Goal: Task Accomplishment & Management: Complete application form

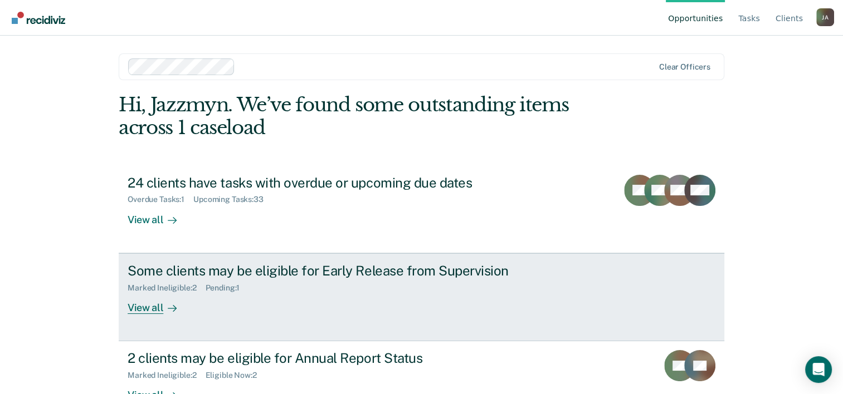
click at [284, 290] on div "Marked Ineligible : 2 Pending : 1" at bounding box center [323, 286] width 391 height 14
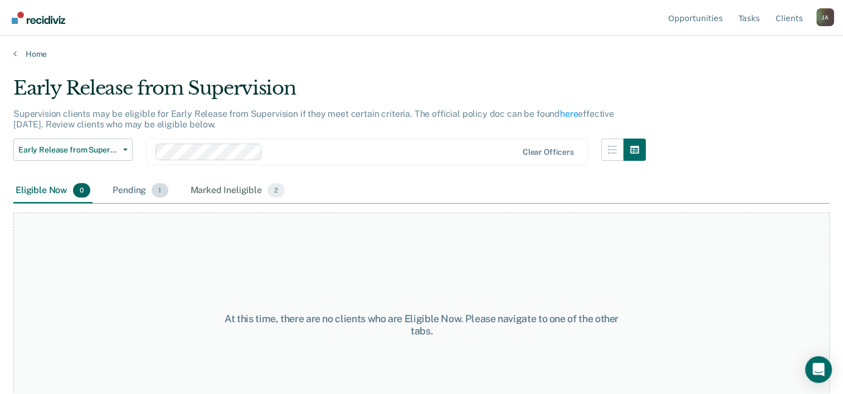
click at [111, 186] on div "Pending 1" at bounding box center [140, 191] width 60 height 25
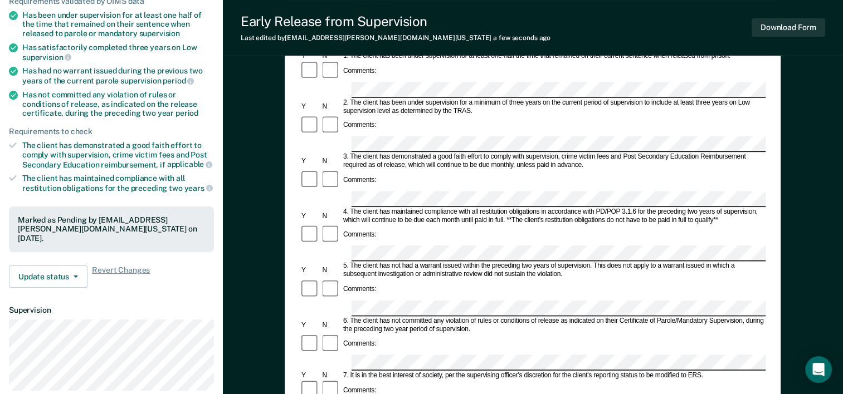
scroll to position [167, 0]
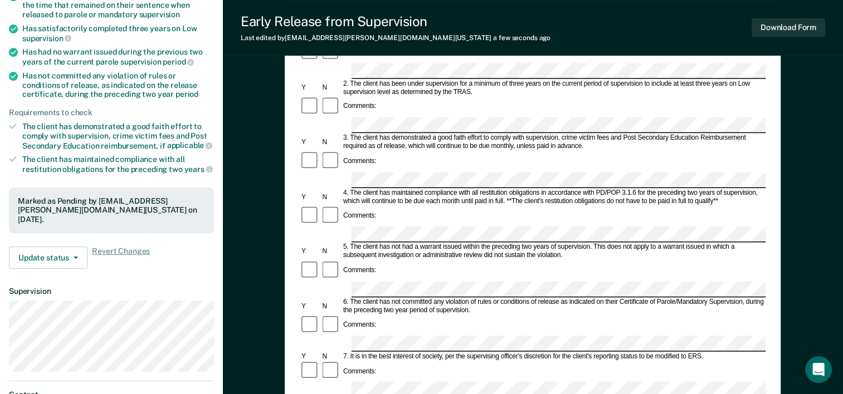
click at [286, 318] on div "Early Release from Supervision (ERS) Checklist, Recommendation, and Determinati…" at bounding box center [533, 248] width 496 height 646
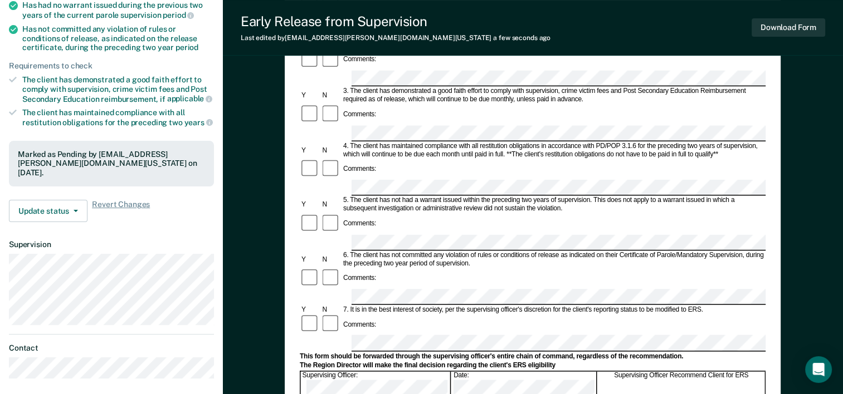
scroll to position [279, 0]
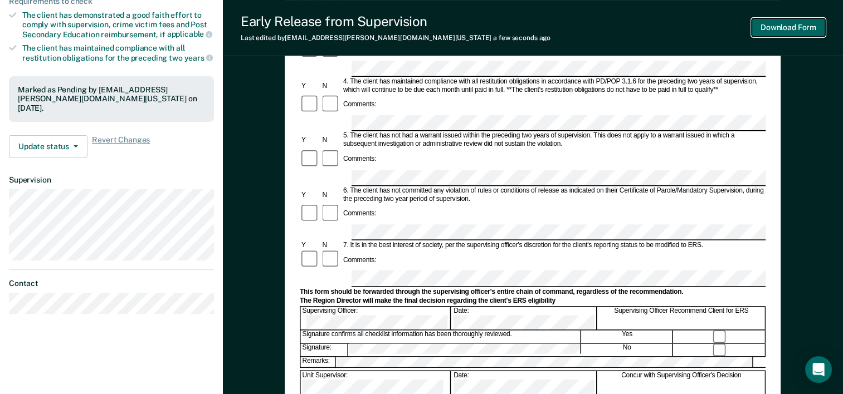
click at [765, 32] on button "Download Form" at bounding box center [788, 27] width 74 height 18
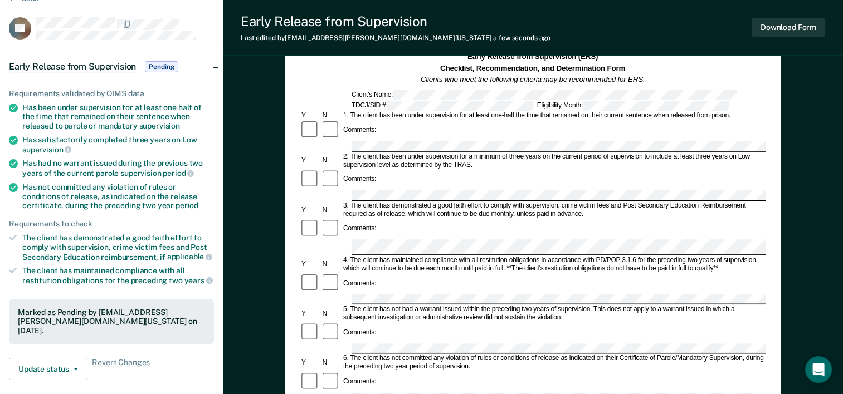
scroll to position [0, 0]
click at [806, 250] on div "Early Release from Supervision (ERS) Checklist, Recommendation, and Determinati…" at bounding box center [533, 391] width 620 height 757
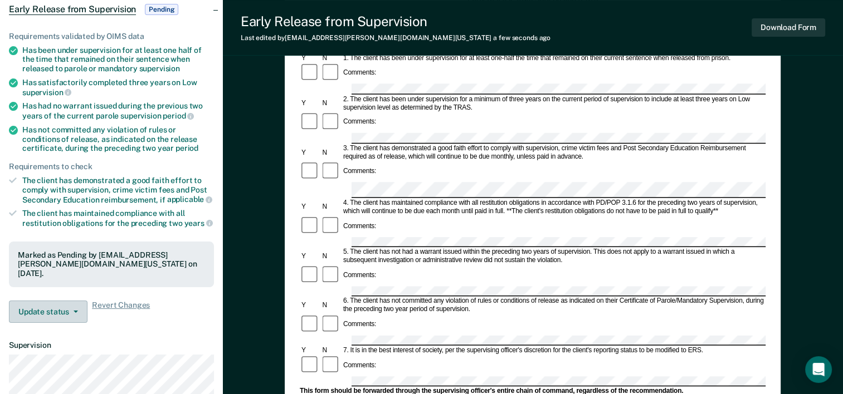
scroll to position [111, 0]
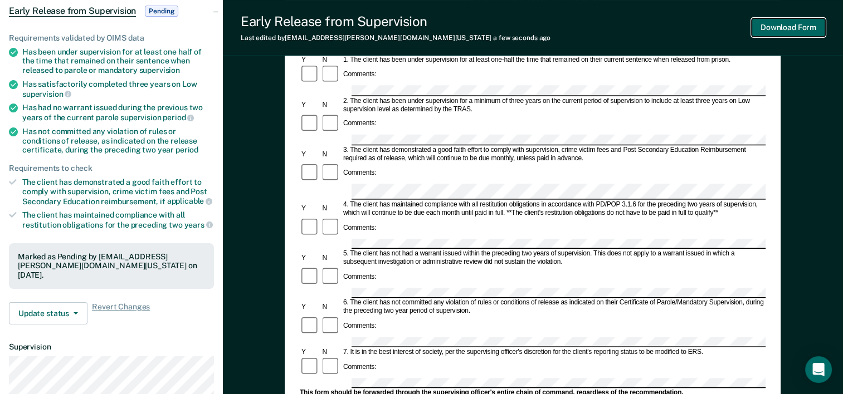
click at [785, 27] on button "Download Form" at bounding box center [788, 27] width 74 height 18
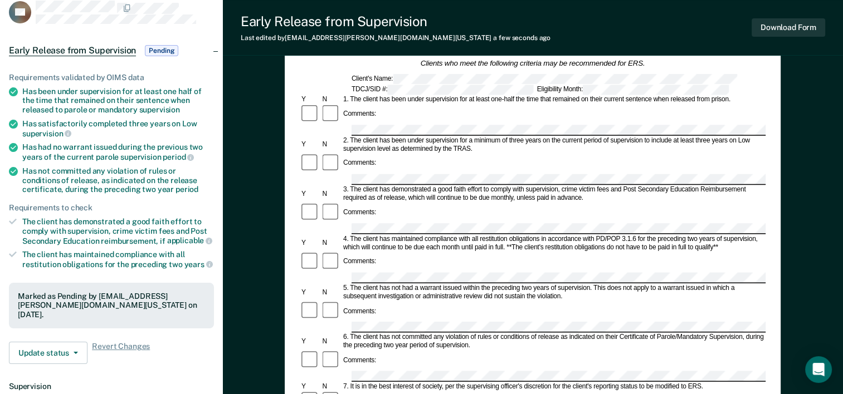
scroll to position [56, 0]
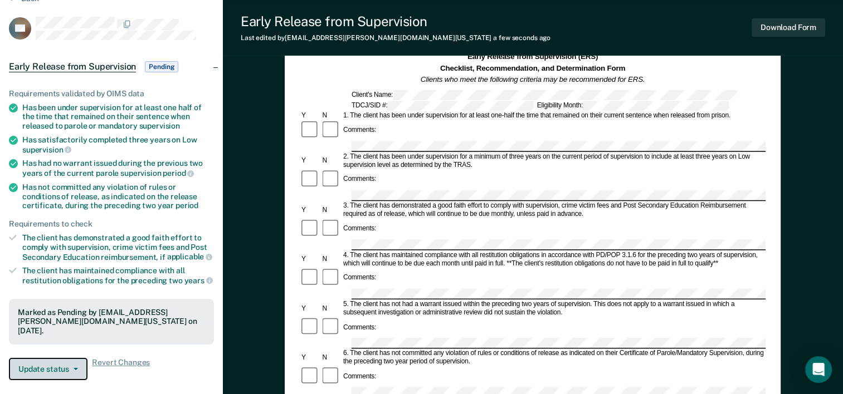
click at [71, 368] on span "button" at bounding box center [73, 369] width 9 height 2
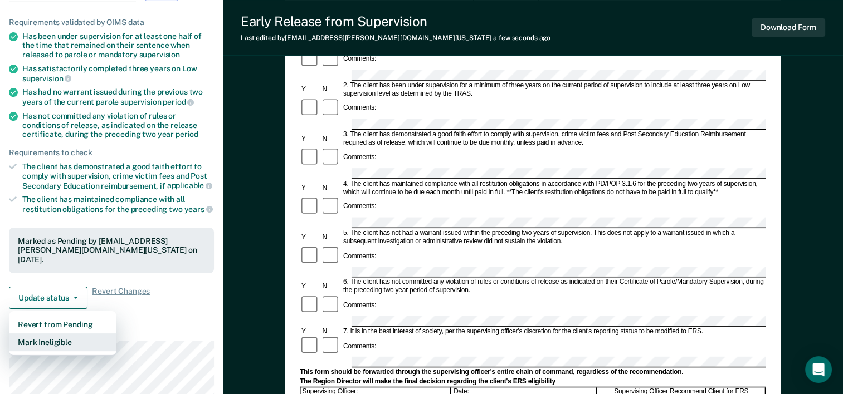
scroll to position [167, 0]
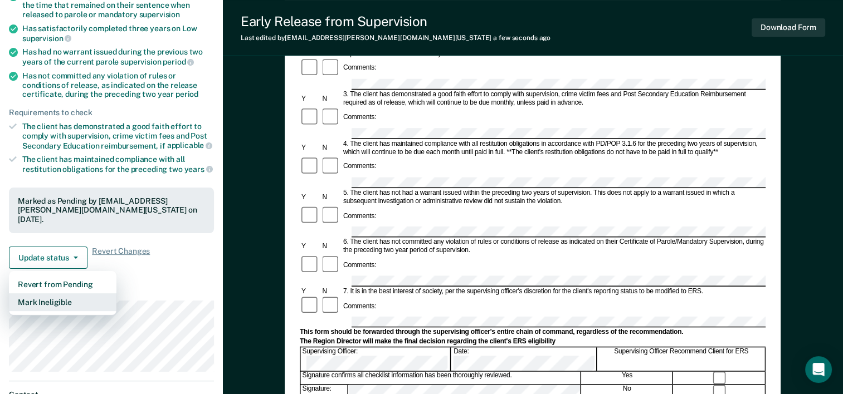
click at [55, 301] on button "Mark Ineligible" at bounding box center [63, 303] width 108 height 18
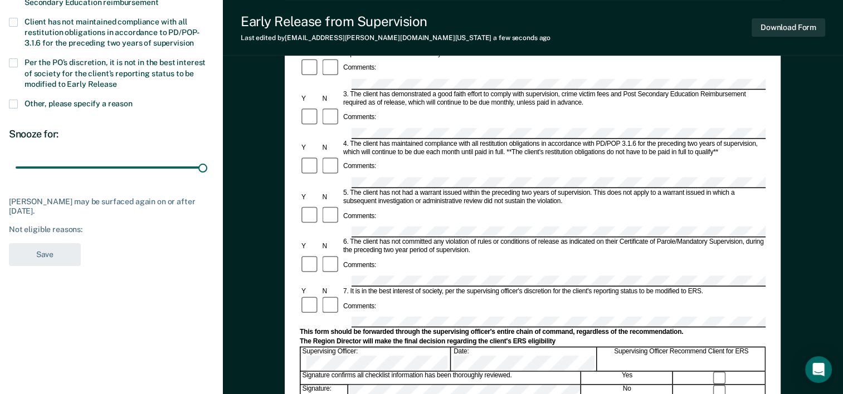
drag, startPoint x: 77, startPoint y: 163, endPoint x: 245, endPoint y: 328, distance: 234.8
type input "90"
click at [207, 178] on input "range" at bounding box center [112, 167] width 192 height 19
click at [18, 69] on label "Per the PO’s discretion, it is not in the best interest of society for the clie…" at bounding box center [111, 74] width 205 height 32
click at [117, 80] on input "Per the PO’s discretion, it is not in the best interest of society for the clie…" at bounding box center [117, 80] width 0 height 0
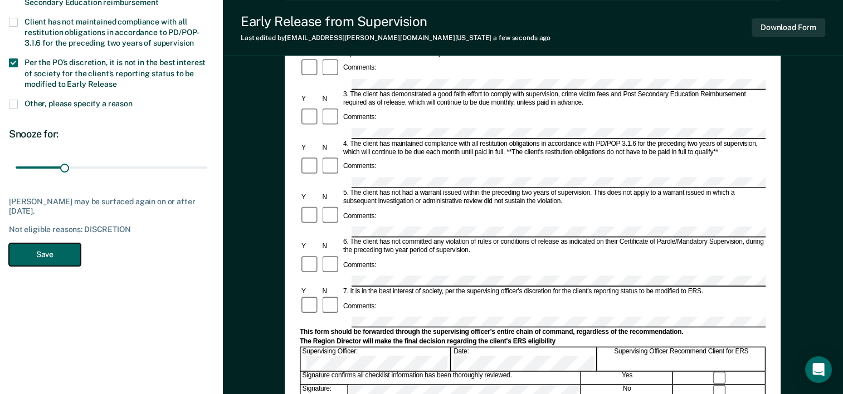
click at [48, 257] on button "Save" at bounding box center [45, 254] width 72 height 23
